Goal: Task Accomplishment & Management: Complete application form

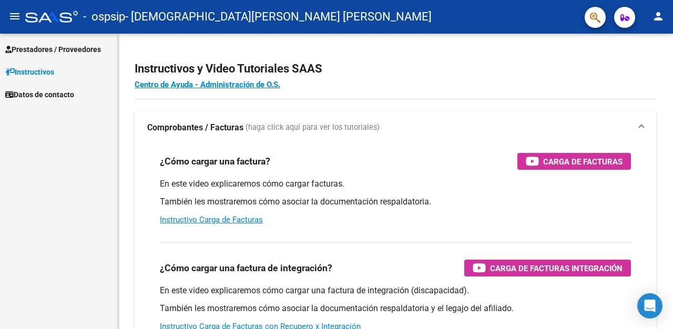
click at [58, 48] on span "Prestadores / Proveedores" at bounding box center [53, 50] width 96 height 12
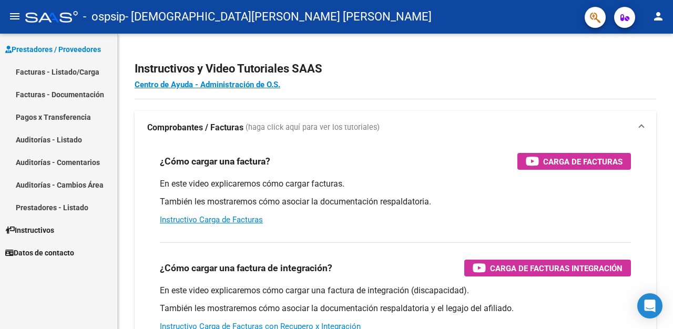
click at [59, 76] on link "Facturas - Listado/Carga" at bounding box center [58, 71] width 117 height 23
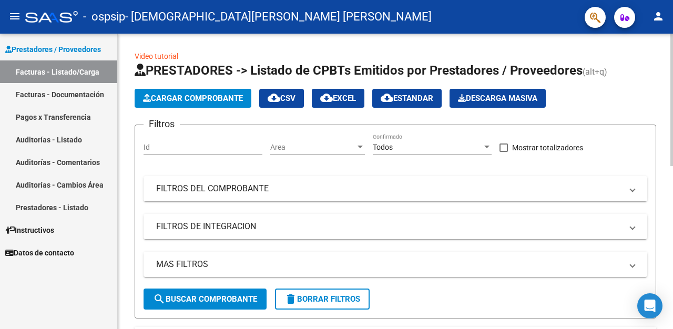
click at [187, 90] on button "Cargar Comprobante" at bounding box center [193, 98] width 117 height 19
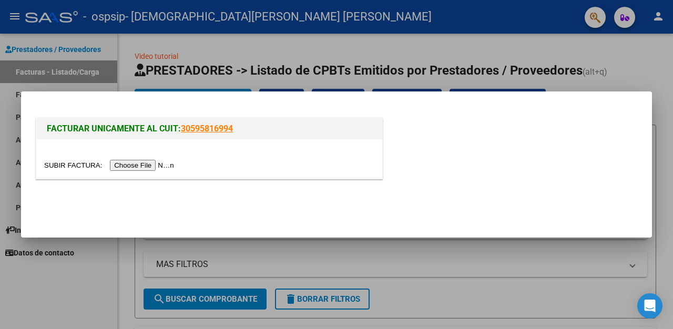
click at [160, 164] on input "file" at bounding box center [110, 165] width 133 height 11
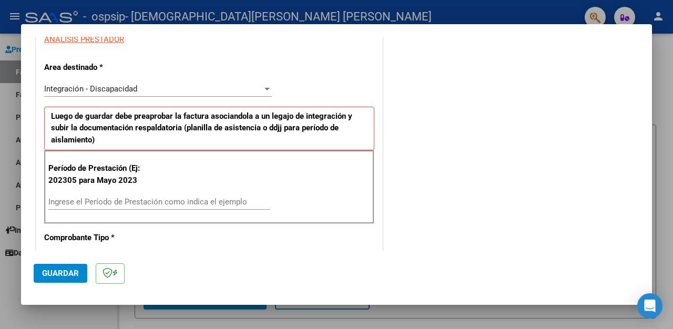
scroll to position [206, 0]
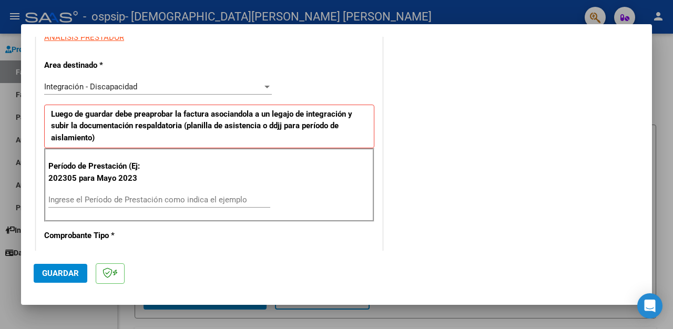
click at [108, 201] on input "Ingrese el Período de Prestación como indica el ejemplo" at bounding box center [159, 199] width 222 height 9
type input "202507"
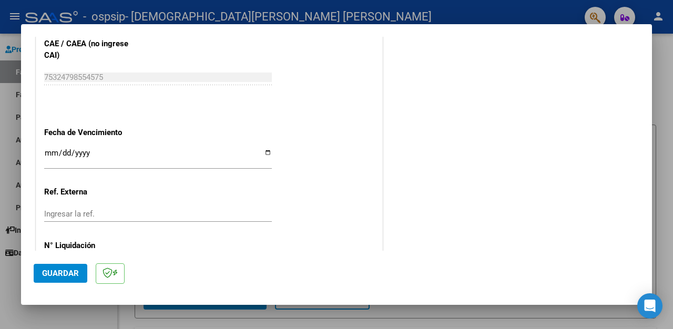
scroll to position [702, 0]
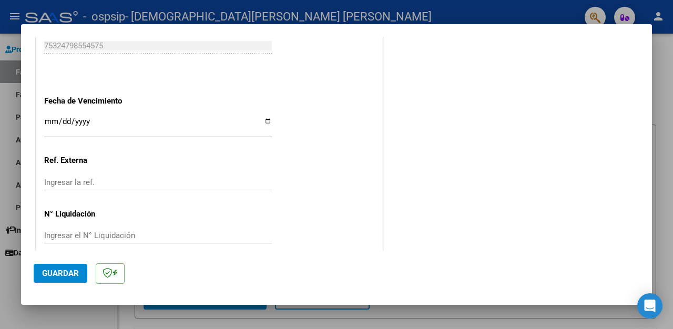
click at [74, 275] on span "Guardar" at bounding box center [60, 273] width 37 height 9
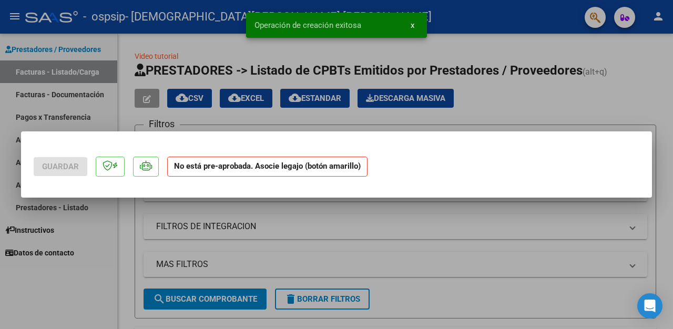
scroll to position [0, 0]
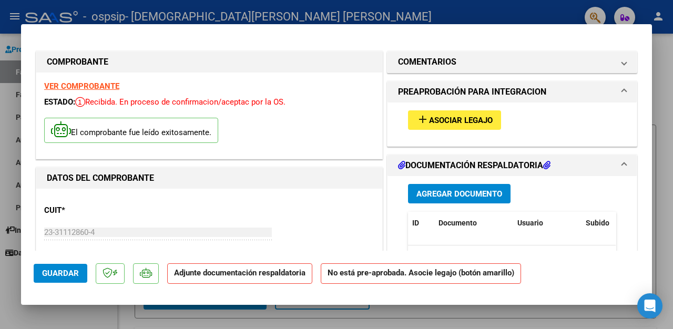
click at [463, 116] on span "Asociar Legajo" at bounding box center [461, 120] width 64 height 9
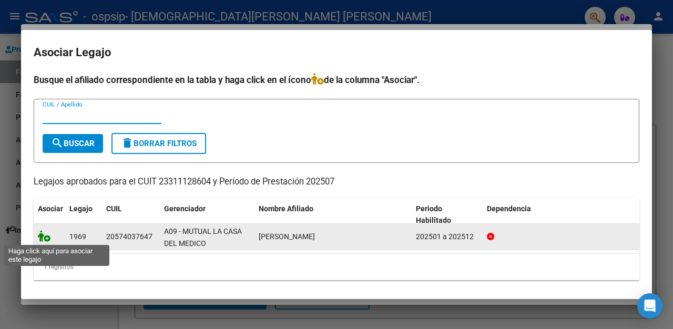
click at [40, 239] on icon at bounding box center [44, 236] width 13 height 12
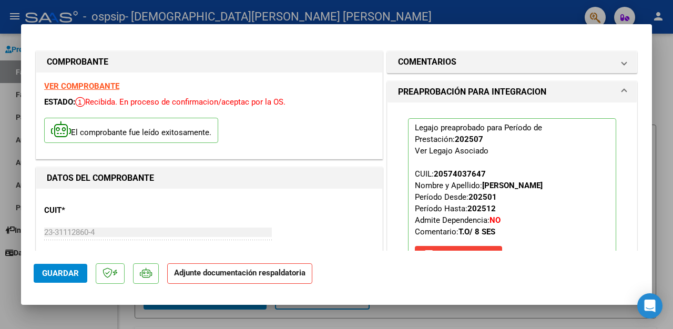
scroll to position [151, 0]
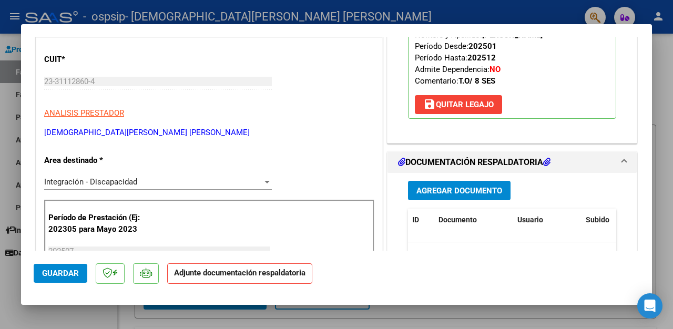
click at [469, 190] on span "Agregar Documento" at bounding box center [459, 190] width 86 height 9
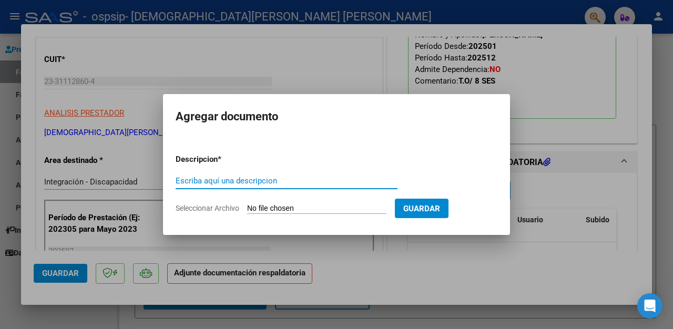
click at [309, 184] on input "Escriba aquí una descripcion" at bounding box center [287, 180] width 222 height 9
type input "factura"
click at [328, 206] on input "Seleccionar Archivo" at bounding box center [316, 209] width 139 height 10
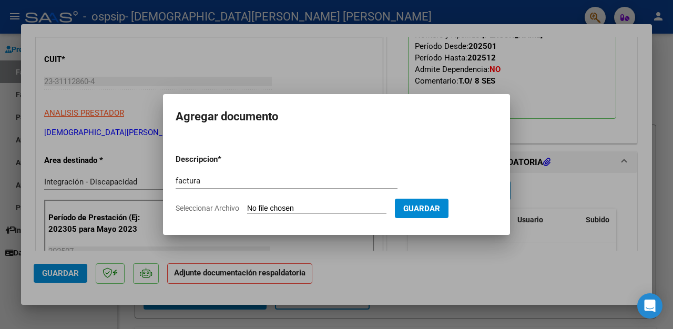
type input "C:\fakepath\23311128604_011_00003_00001577.pdf"
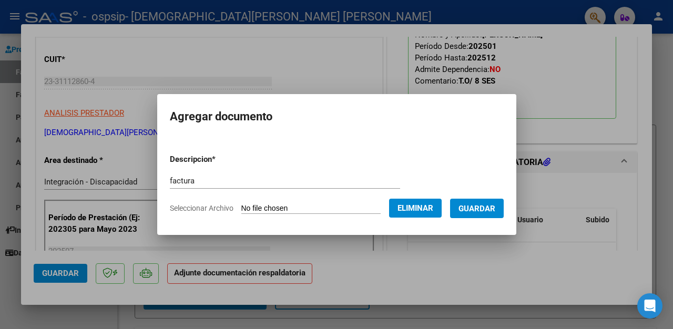
click at [492, 207] on span "Guardar" at bounding box center [476, 208] width 37 height 9
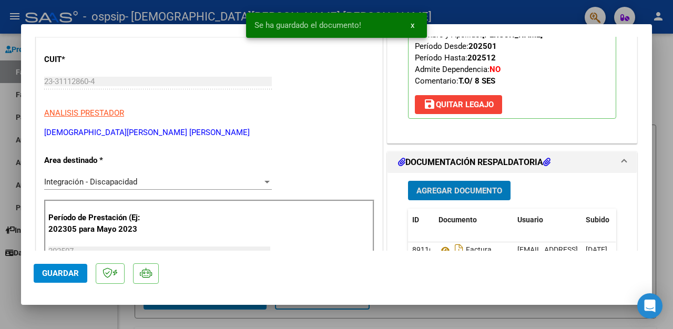
click at [469, 187] on span "Agregar Documento" at bounding box center [459, 190] width 86 height 9
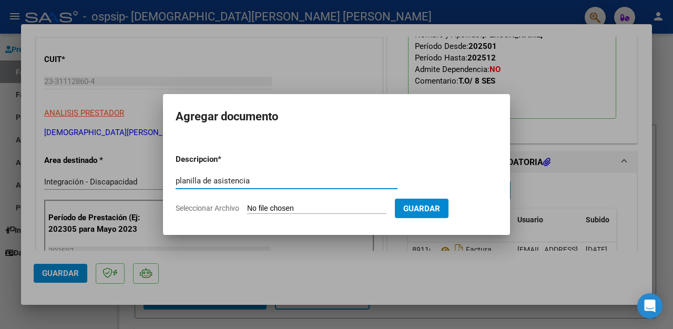
type input "planilla de asistencia"
click at [315, 206] on input "Seleccionar Archivo" at bounding box center [316, 209] width 139 height 10
click at [318, 207] on input "Seleccionar Archivo" at bounding box center [316, 209] width 139 height 10
type input "C:\fakepath\PA [PERSON_NAME] 7.25.jpeg"
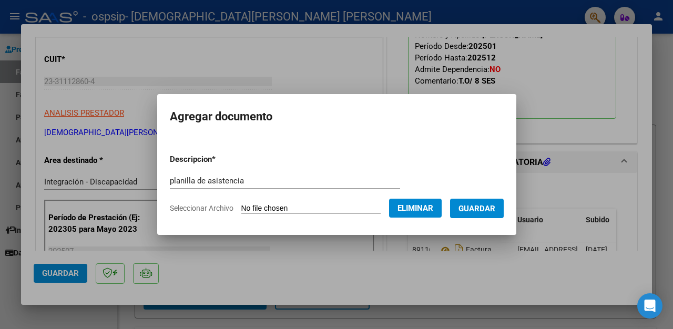
click at [492, 210] on span "Guardar" at bounding box center [476, 208] width 37 height 9
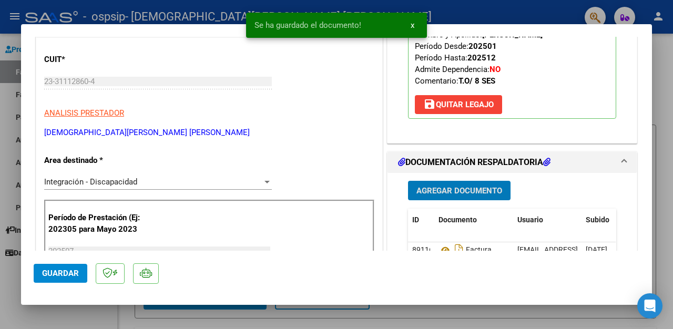
click at [440, 188] on span "Agregar Documento" at bounding box center [459, 190] width 86 height 9
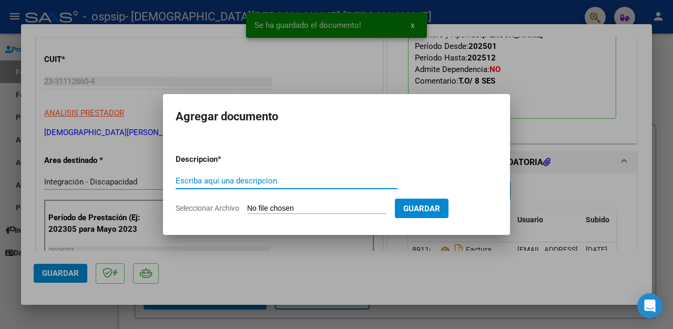
click at [301, 179] on input "Escriba aquí una descripcion" at bounding box center [287, 180] width 222 height 9
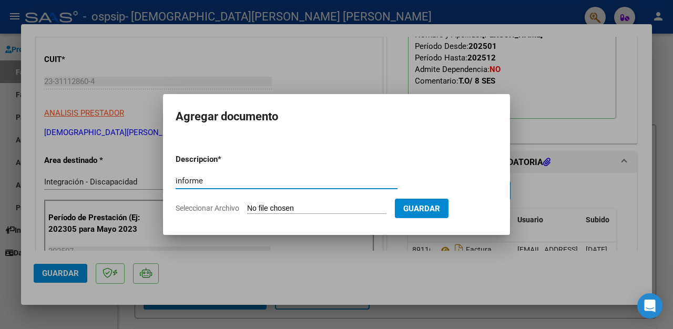
type input "informe"
click at [350, 207] on input "Seleccionar Archivo" at bounding box center [316, 209] width 139 height 10
type input "C:\fakepath\[PERSON_NAME] informe [PERSON_NAME][DATE].pdf"
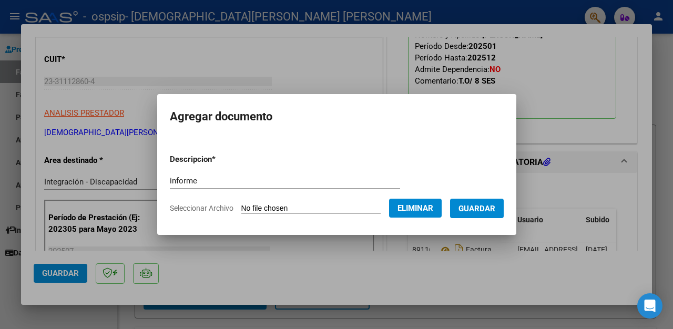
click at [495, 209] on span "Guardar" at bounding box center [476, 208] width 37 height 9
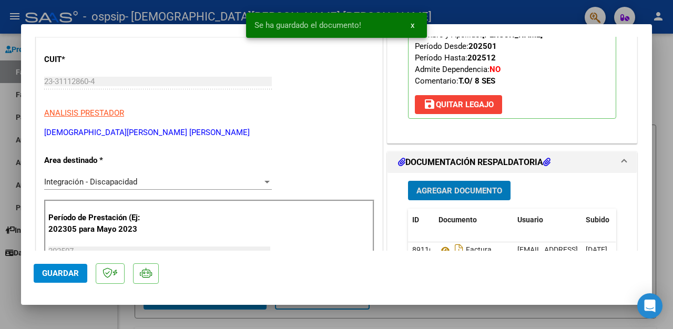
click at [492, 196] on button "Agregar Documento" at bounding box center [459, 190] width 103 height 19
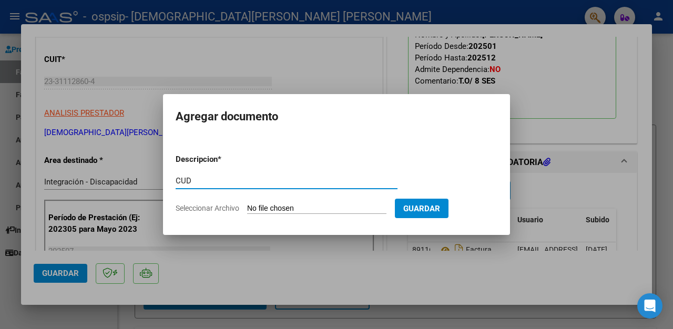
type input "CUD"
click at [344, 210] on input "Seleccionar Archivo" at bounding box center [316, 209] width 139 height 10
type input "C:\fakepath\CUD [PERSON_NAME] .pdf"
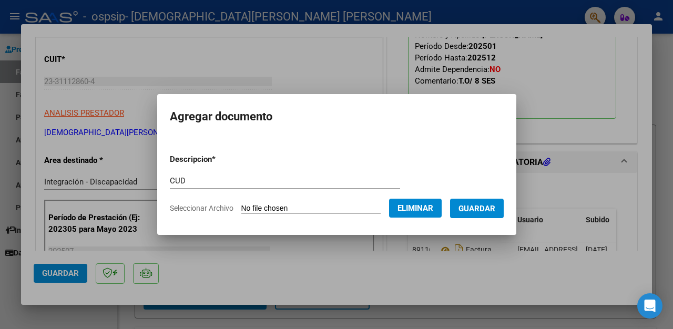
click at [485, 210] on span "Guardar" at bounding box center [476, 208] width 37 height 9
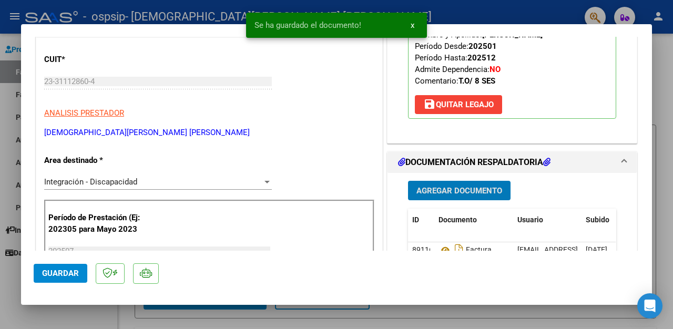
click at [485, 186] on span "Agregar Documento" at bounding box center [459, 190] width 86 height 9
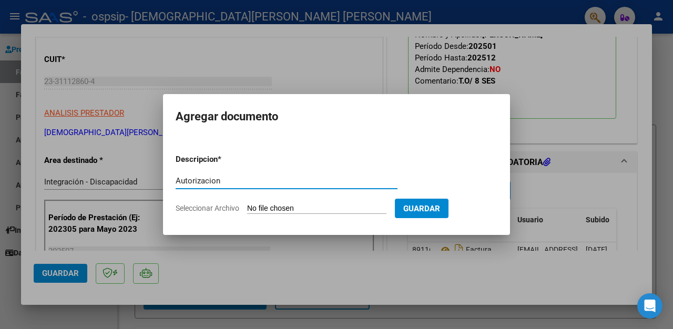
type input "Autorizacion"
click at [345, 210] on input "Seleccionar Archivo" at bounding box center [316, 209] width 139 height 10
type input "C:\fakepath\[PERSON_NAME] AUTORIZACION 2025 SEGUN RESOLUCION 360 22_firmado.pdf"
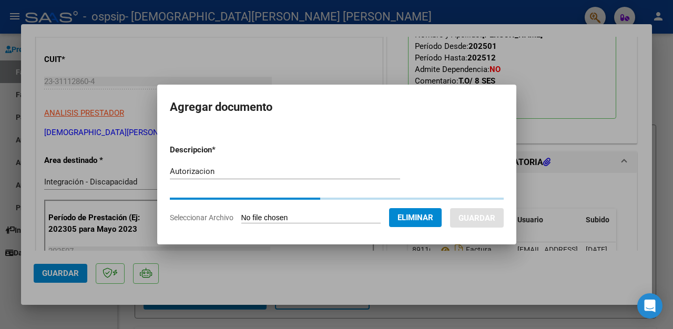
click at [228, 173] on div "Autorizacion Escriba aquí una descripcion" at bounding box center [285, 172] width 230 height 16
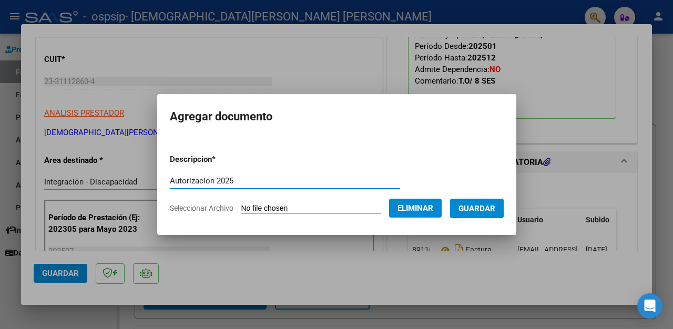
type input "Autorizacion 2025"
click at [479, 206] on span "Guardar" at bounding box center [476, 208] width 37 height 9
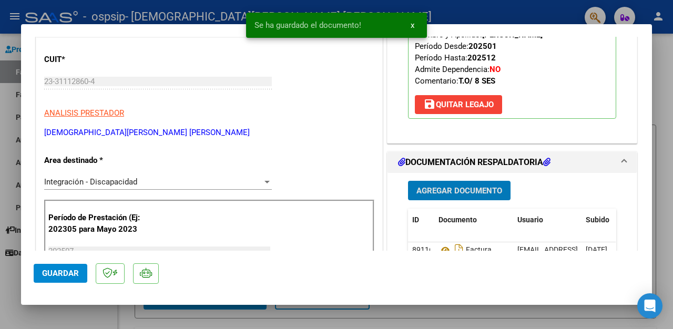
click at [472, 188] on span "Agregar Documento" at bounding box center [459, 190] width 86 height 9
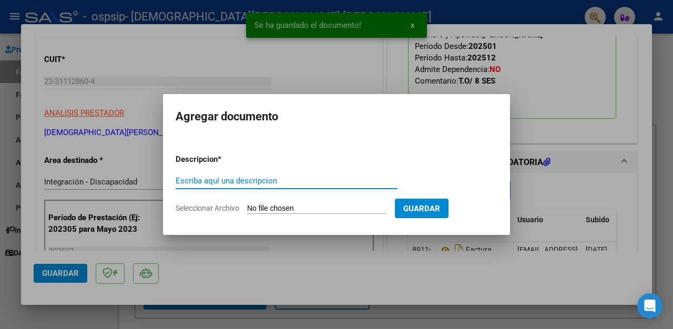
click at [294, 184] on input "Escriba aquí una descripcion" at bounding box center [287, 180] width 222 height 9
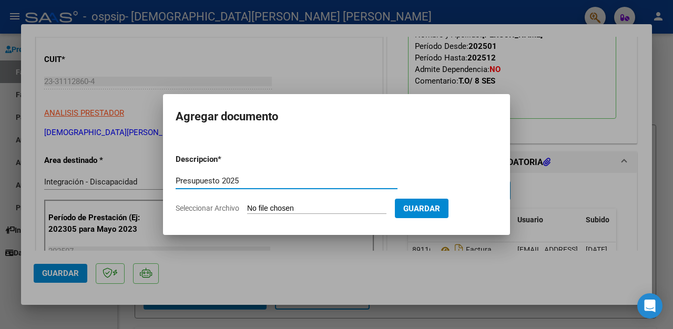
type input "Presupuesto 2025"
click at [336, 210] on input "Seleccionar Archivo" at bounding box center [316, 209] width 139 height 10
type input "C:\fakepath\[PERSON_NAME] PRESUPUESTO 2025.pdf"
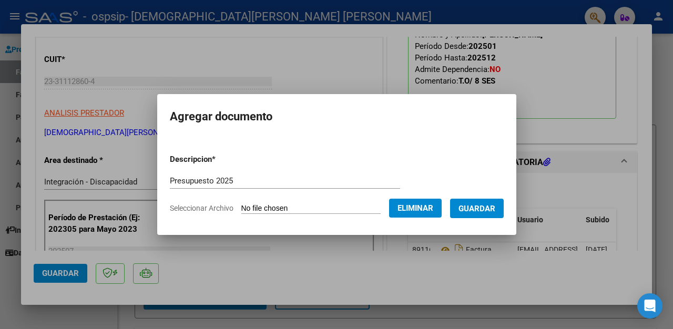
click at [487, 204] on span "Guardar" at bounding box center [476, 208] width 37 height 9
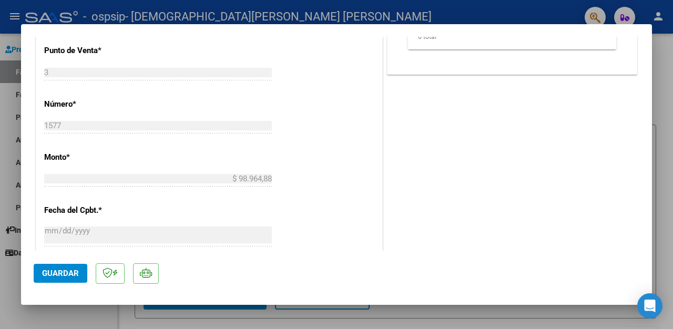
scroll to position [472, 0]
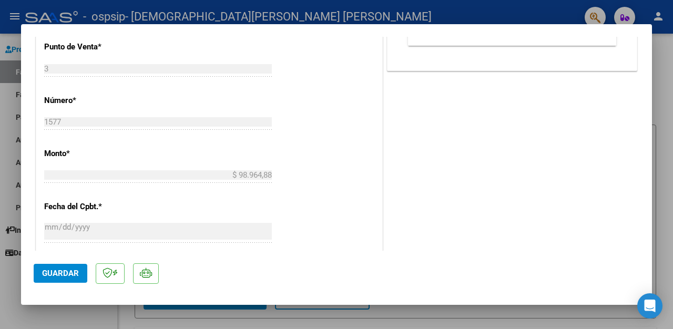
click at [66, 272] on span "Guardar" at bounding box center [60, 273] width 37 height 9
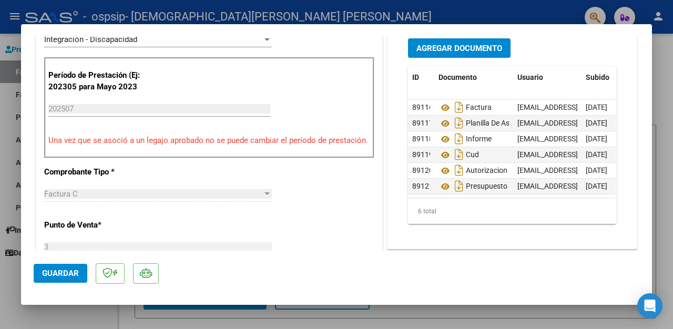
scroll to position [726, 0]
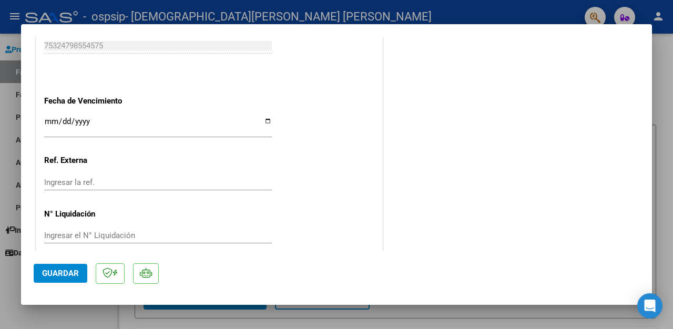
click at [665, 188] on div at bounding box center [336, 164] width 673 height 329
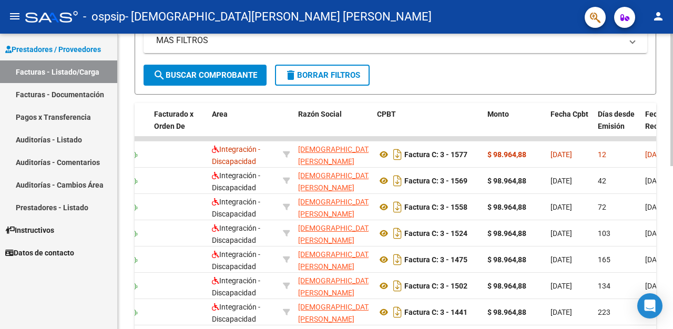
scroll to position [0, 0]
